Goal: Check status

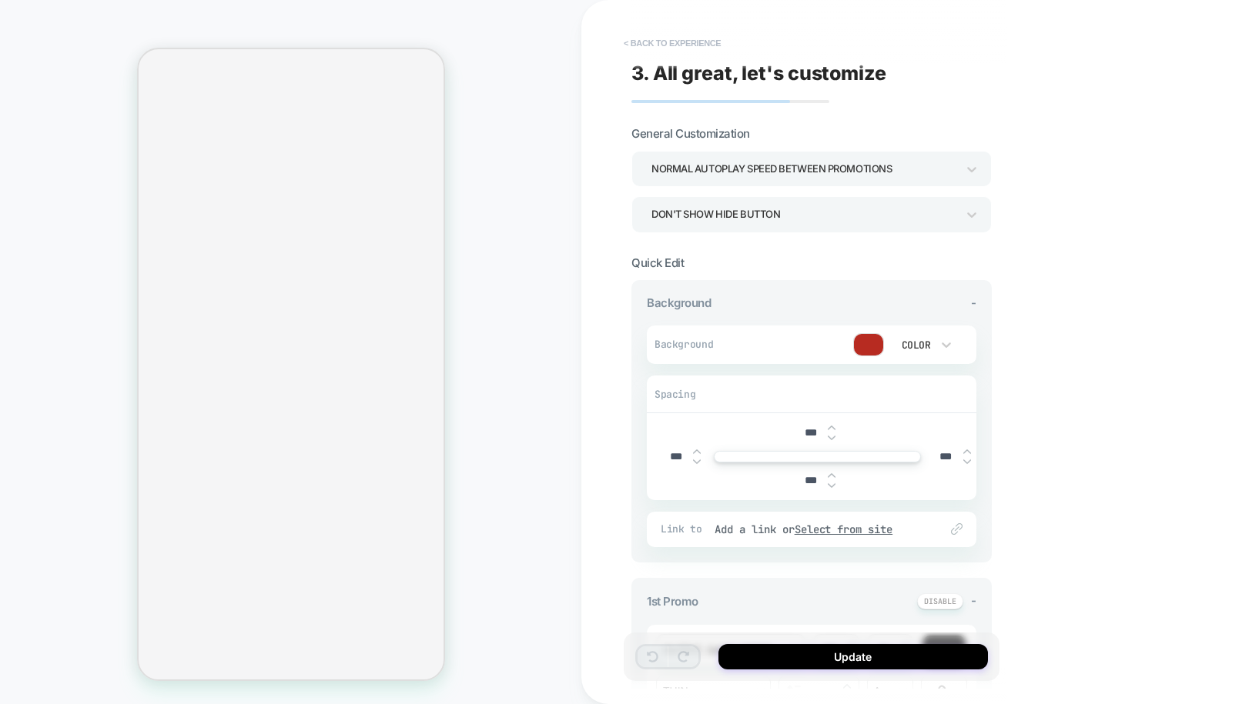
click at [655, 42] on button "< Back to experience" at bounding box center [672, 43] width 112 height 25
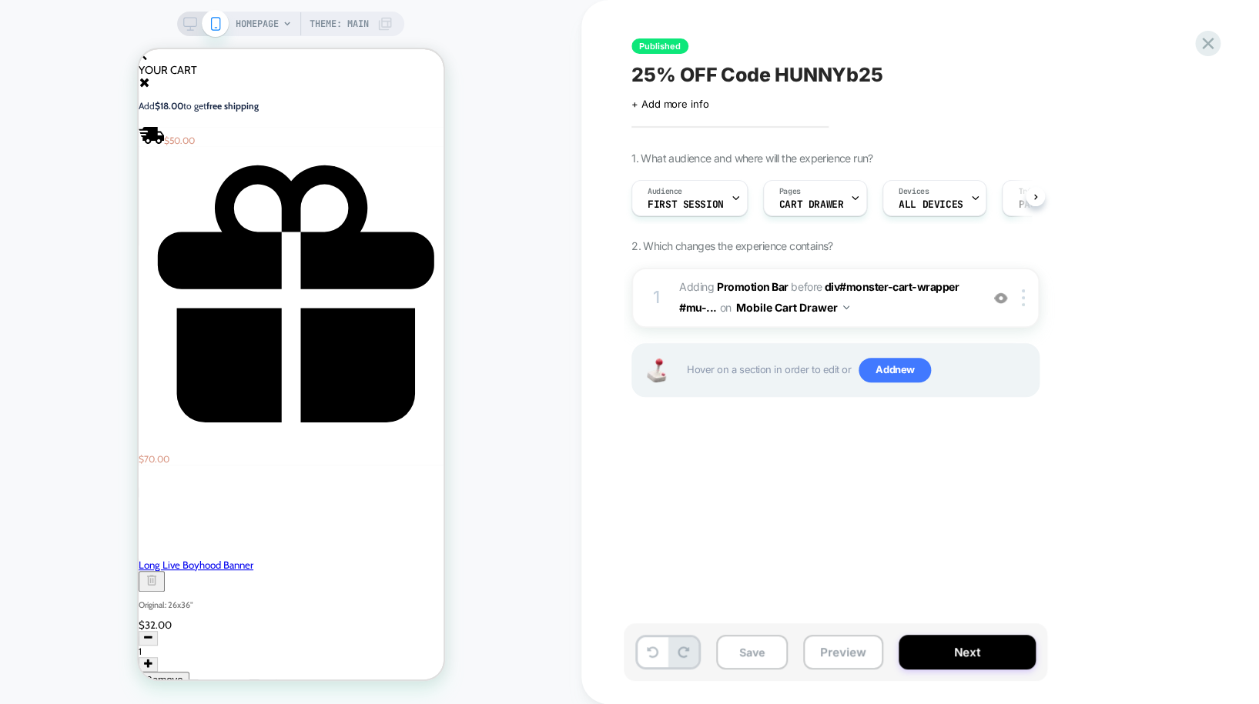
scroll to position [0, 1]
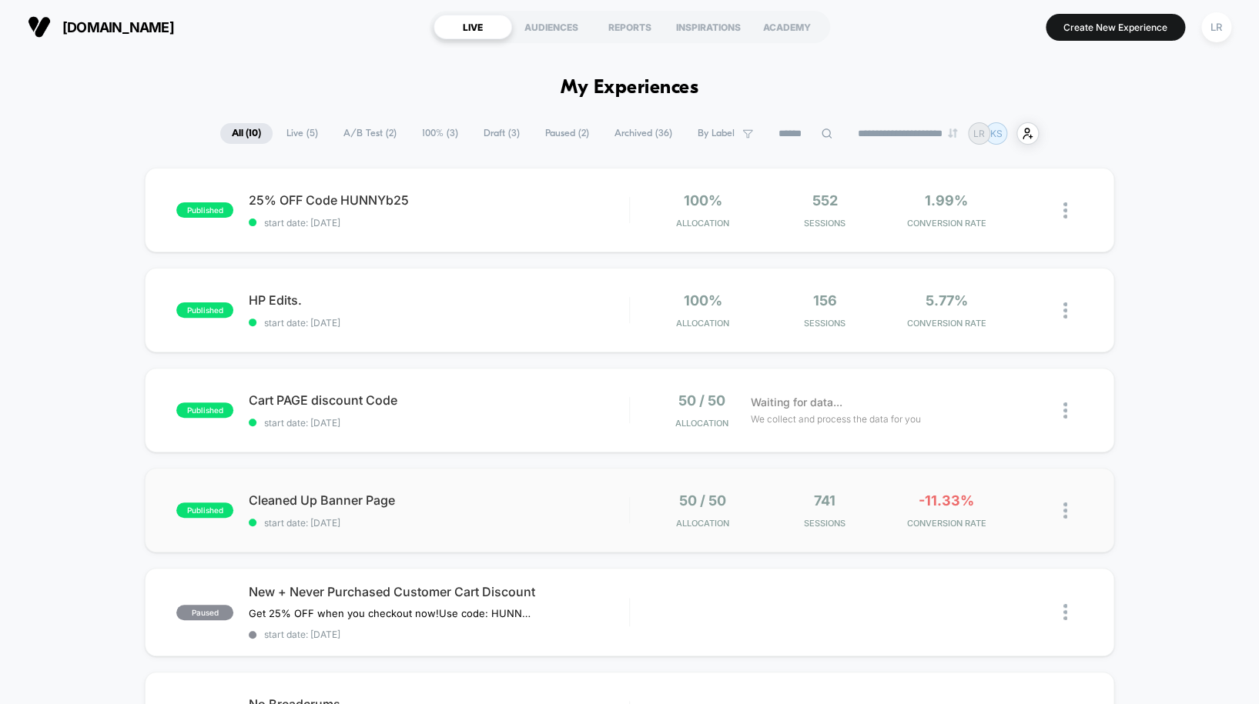
click at [466, 532] on div "published Cleaned Up Banner Page start date: [DATE] 50 / 50 Allocation 741 Sess…" at bounding box center [629, 510] width 969 height 85
